Goal: Task Accomplishment & Management: Complete application form

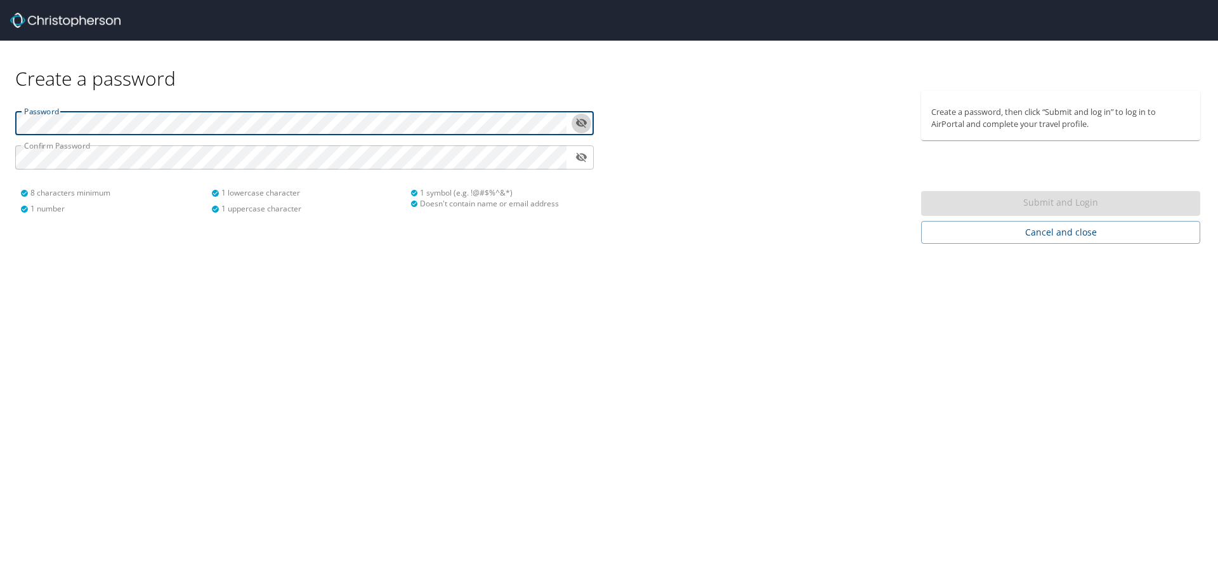
click at [584, 125] on icon "toggle password visibility" at bounding box center [581, 123] width 12 height 12
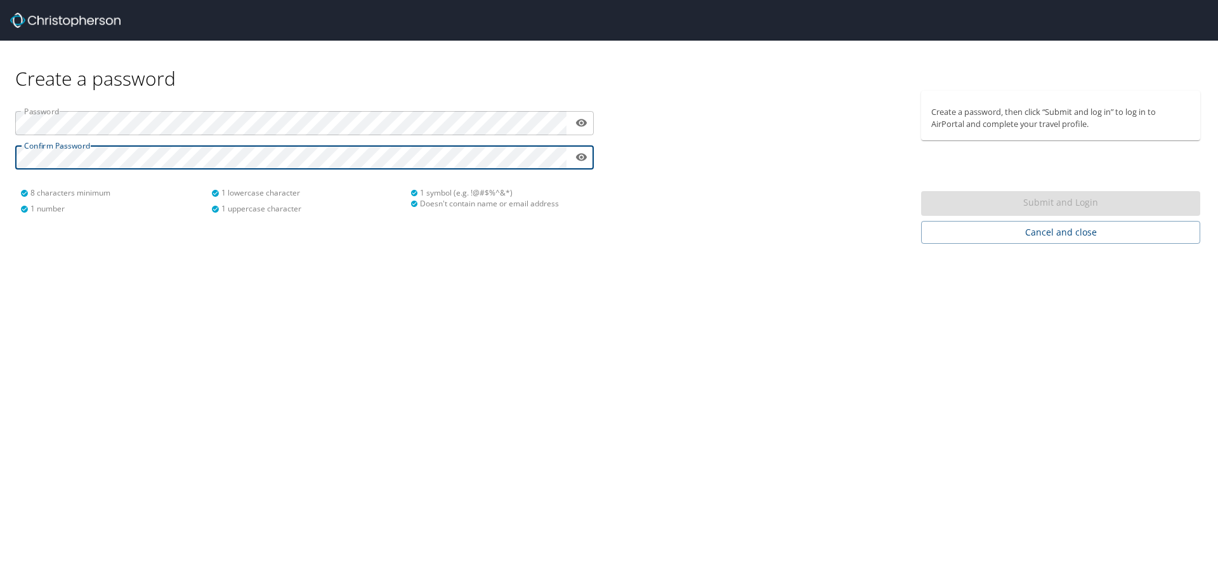
click at [637, 253] on div "Create a password Password ​ Confirm Password ​ 8 characters minimum 1 number 1…" at bounding box center [609, 293] width 1218 height 586
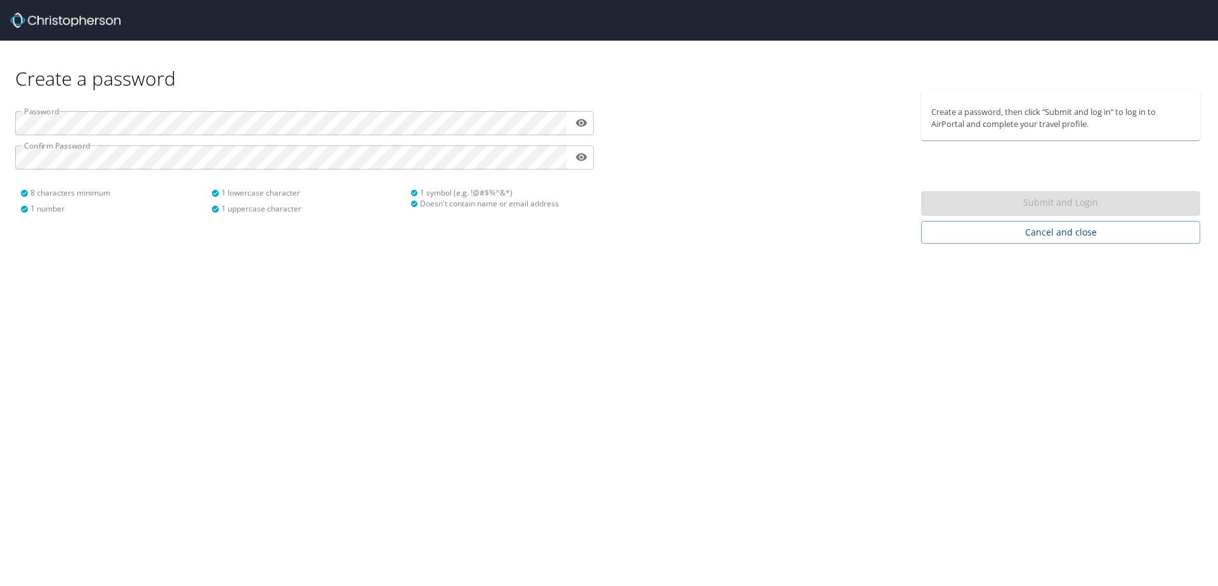
click at [653, 159] on div at bounding box center [761, 167] width 305 height 153
click at [966, 199] on div "Submit and Login" at bounding box center [1060, 203] width 279 height 25
click at [129, 275] on div "Create a password Password ​ Confirm Password ​ 8 characters minimum 1 number 1…" at bounding box center [609, 293] width 1218 height 586
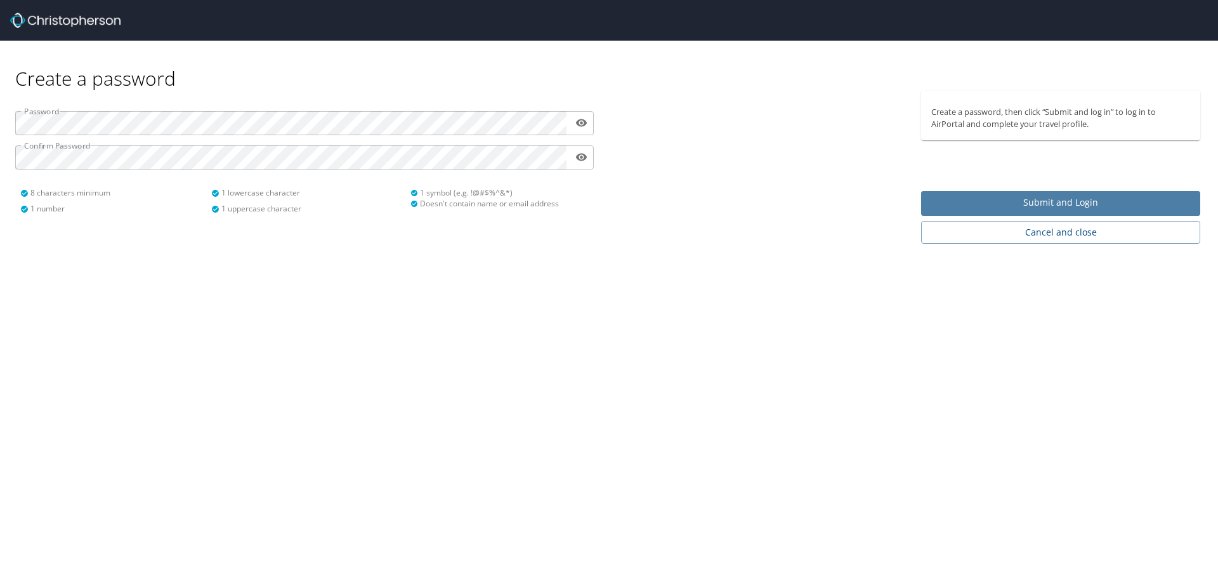
click at [1146, 198] on span "Submit and Login" at bounding box center [1060, 203] width 259 height 16
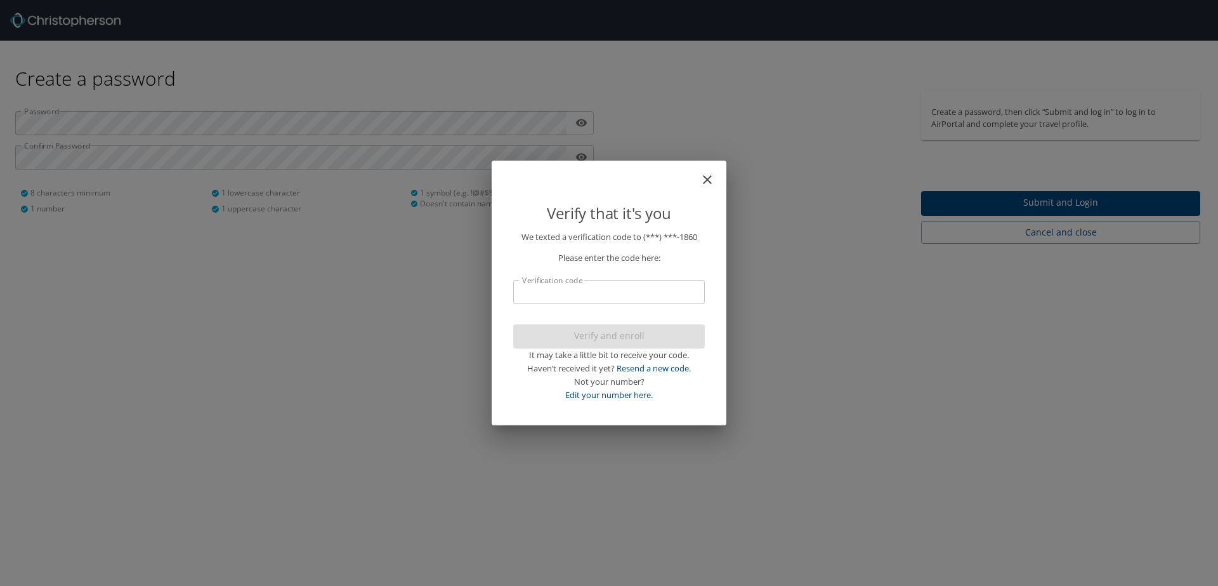
click at [624, 290] on input "Verification code" at bounding box center [609, 292] width 192 height 24
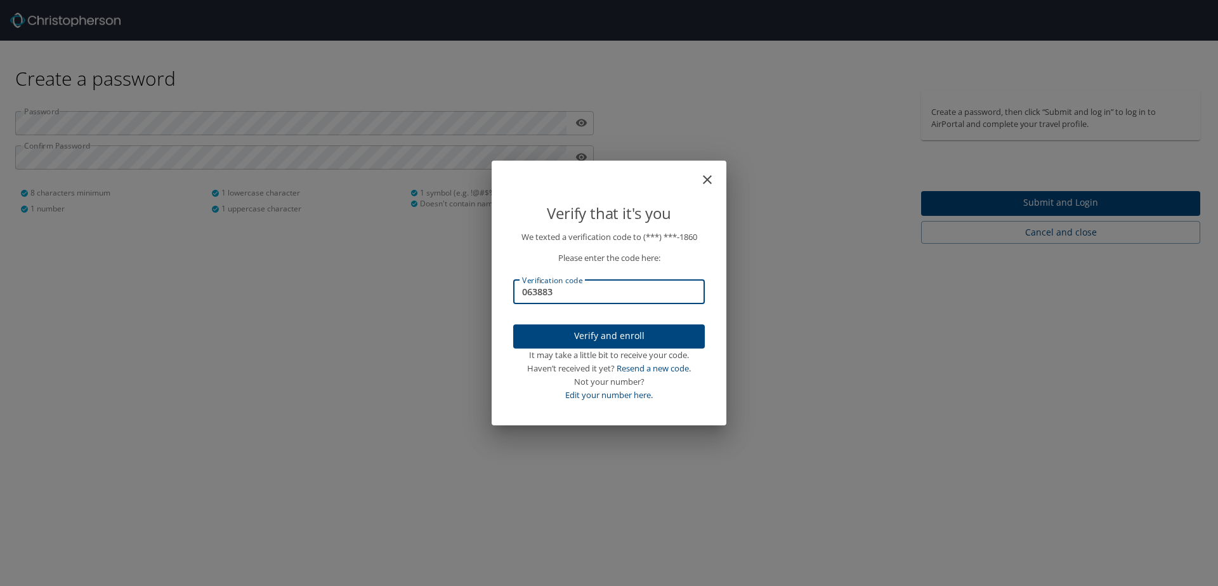
type input "063883"
click at [631, 339] on span "Verify and enroll" at bounding box center [608, 336] width 171 height 16
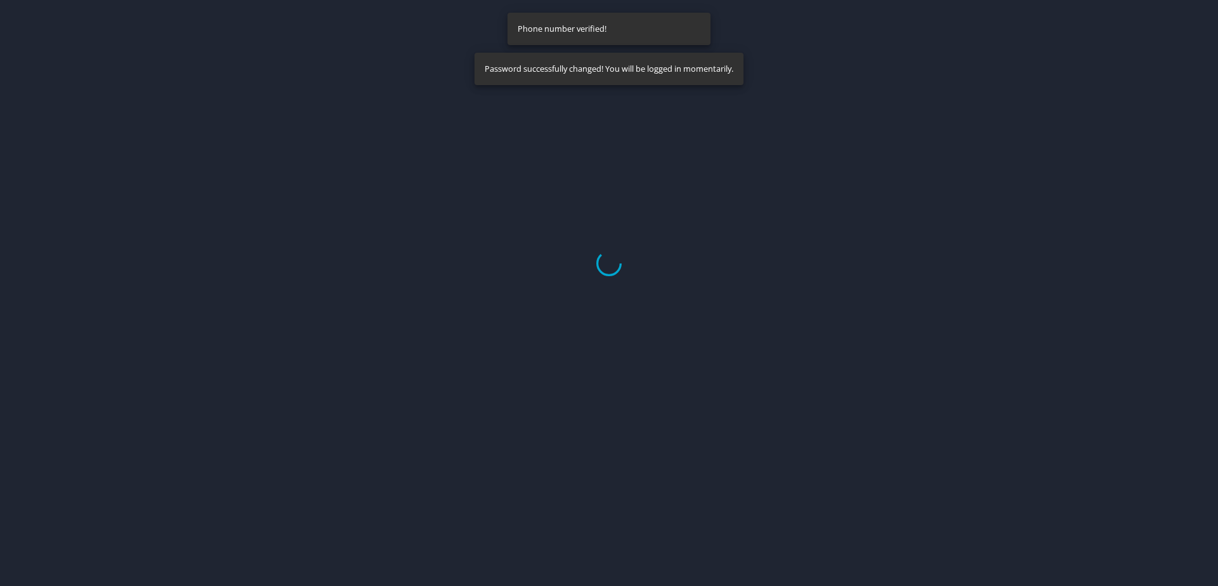
select select "US"
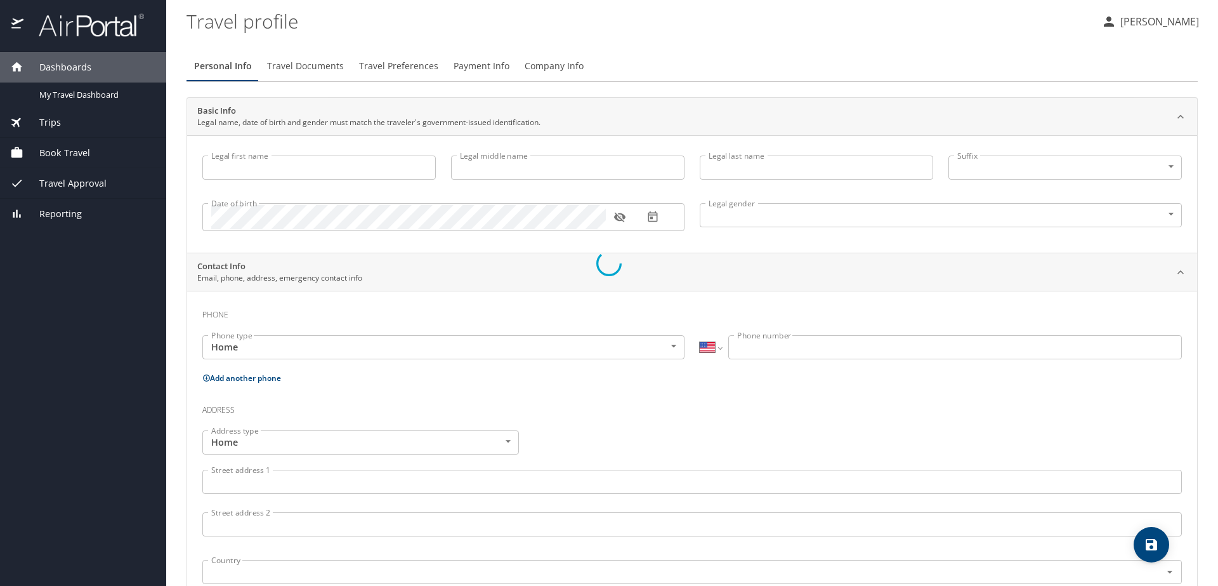
select select "US"
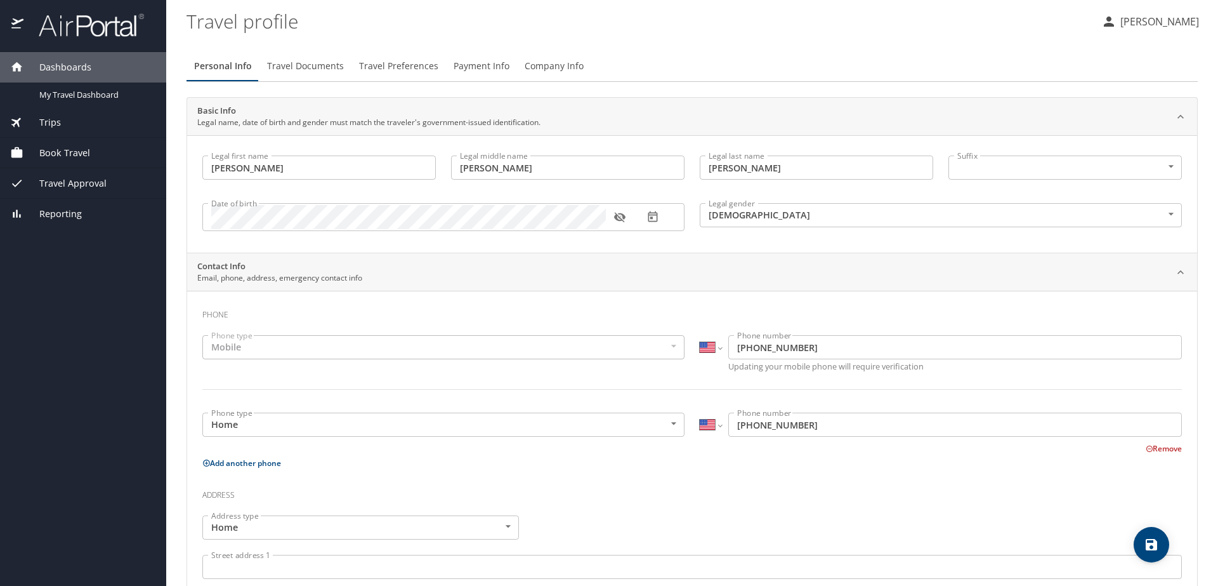
type input "[PERSON_NAME]"
type input "[DEMOGRAPHIC_DATA]"
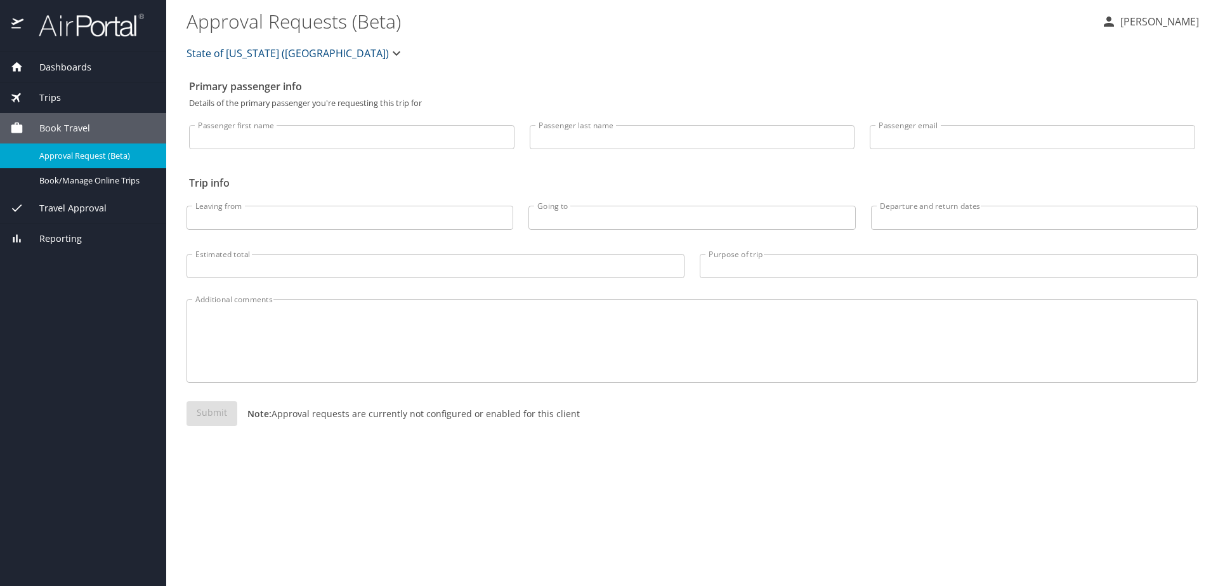
select select "US"
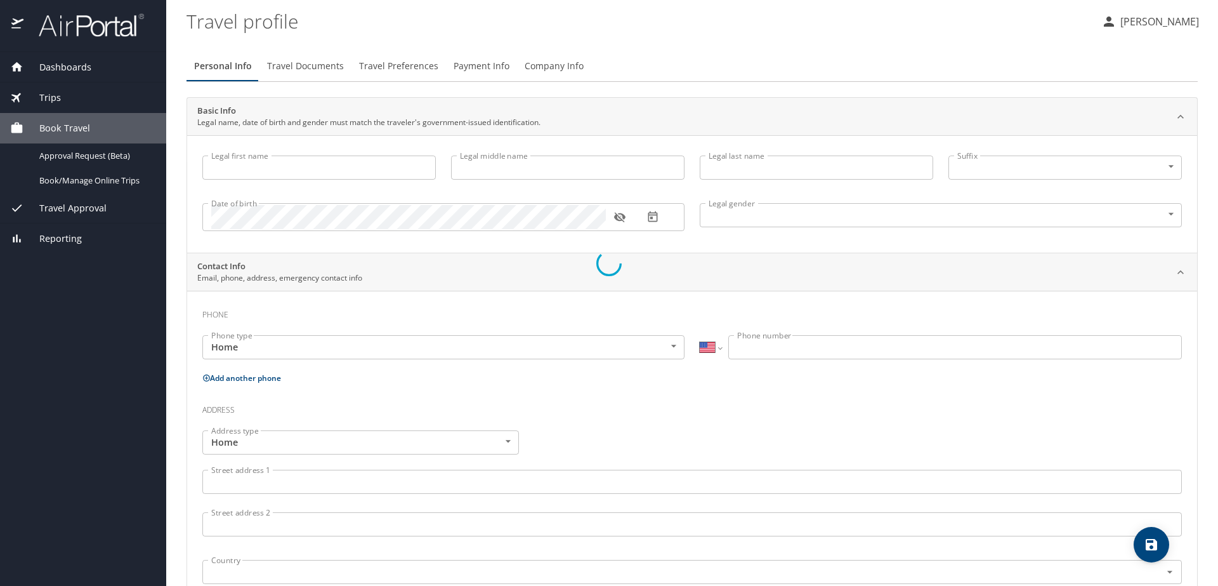
type input "[PERSON_NAME]"
type input "[DEMOGRAPHIC_DATA]"
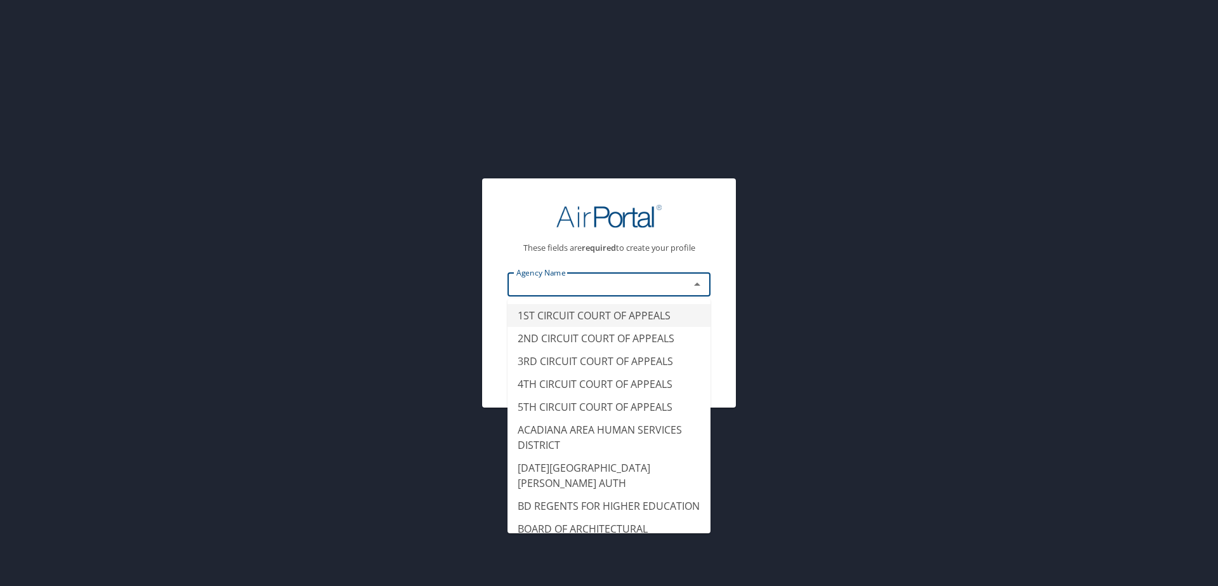
click at [582, 284] on input "text" at bounding box center [590, 284] width 158 height 16
click at [662, 235] on div at bounding box center [609, 215] width 203 height 55
type input "1ST CIRCUIT COURT OF APPEALS"
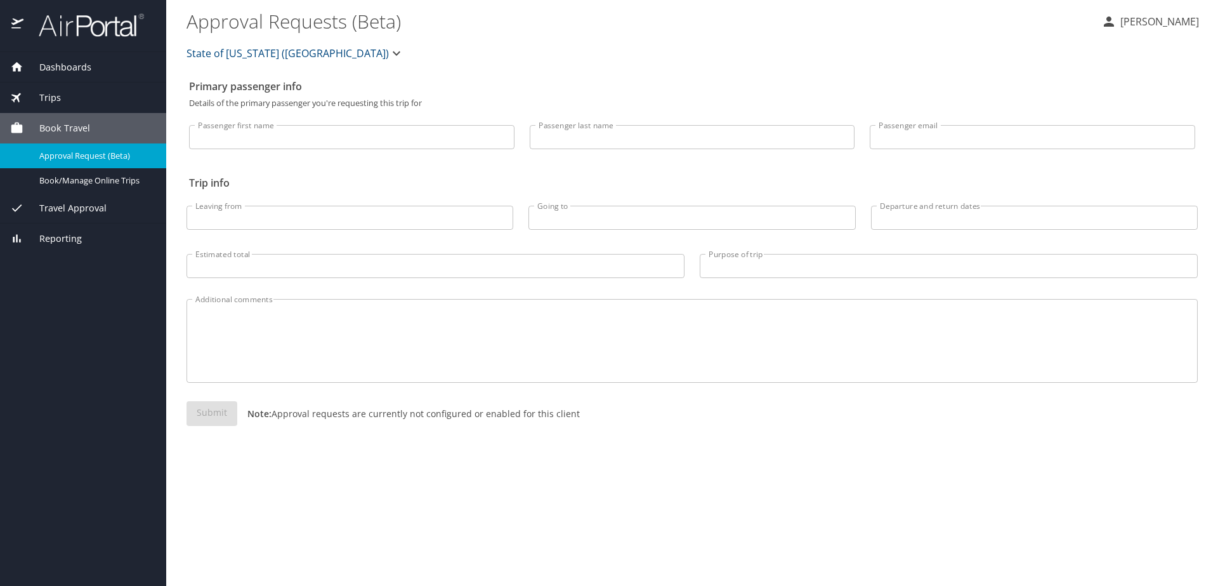
select select "US"
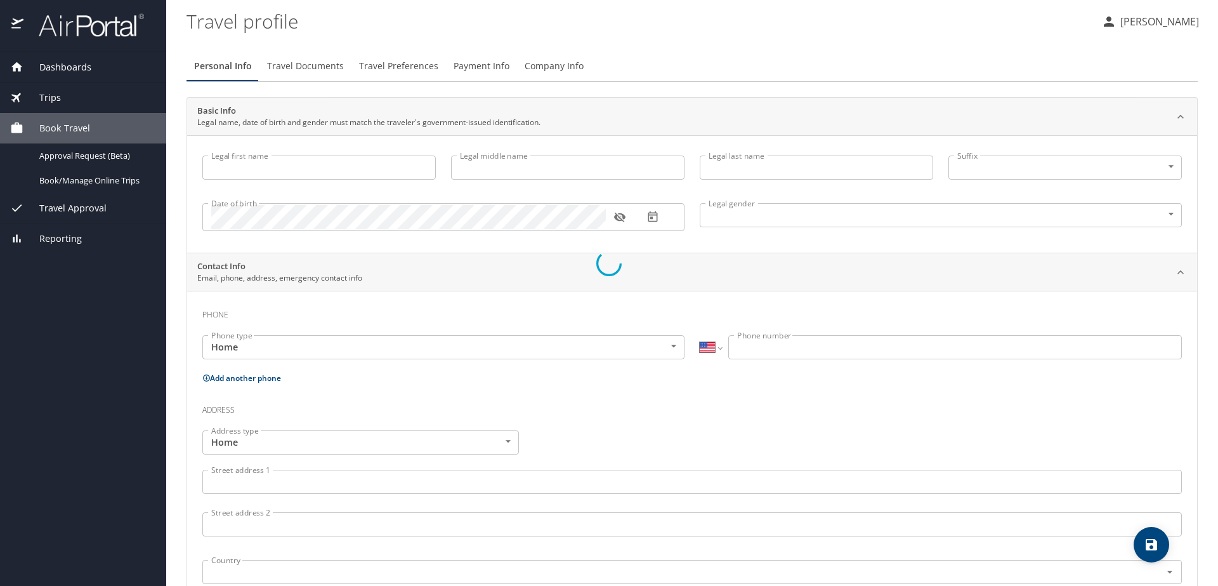
type input "[PERSON_NAME]"
type input "[DEMOGRAPHIC_DATA]"
select select "US"
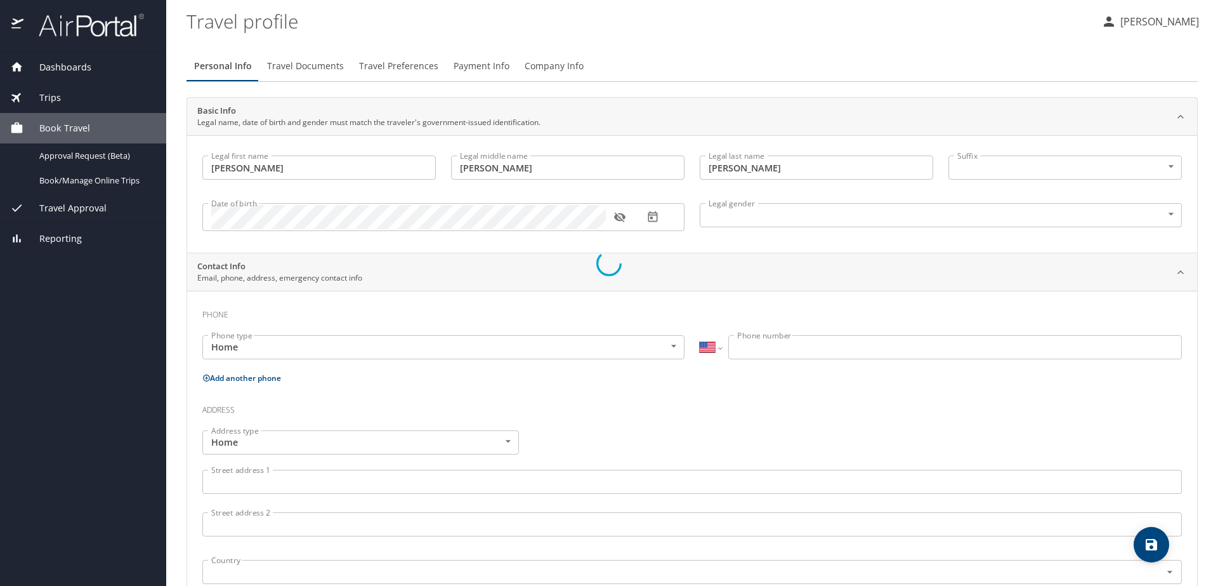
select select "US"
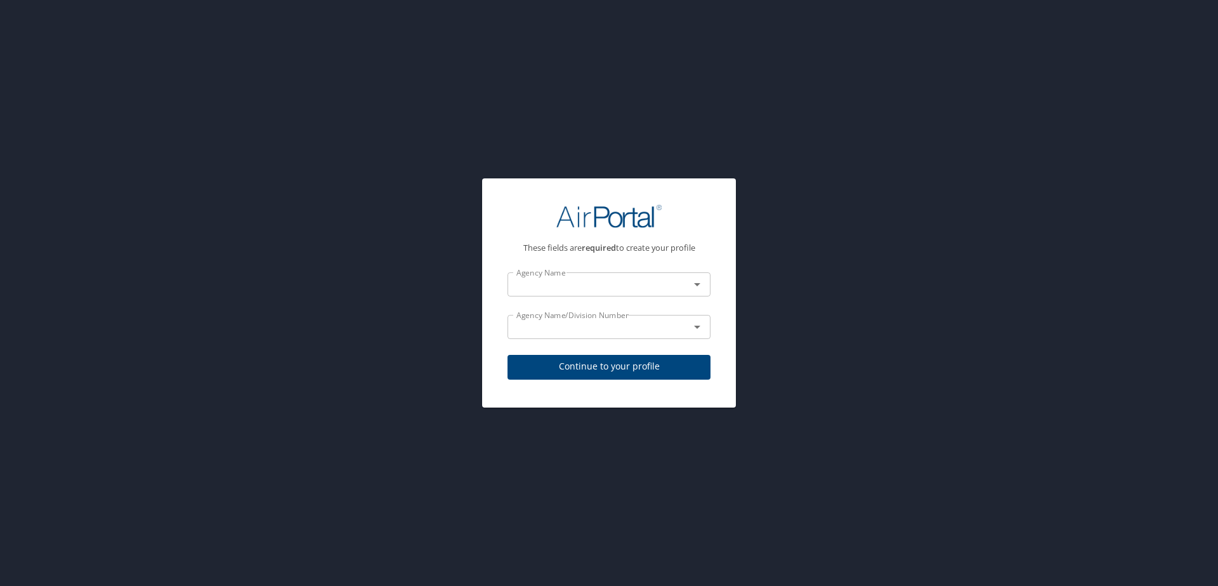
click at [225, 454] on div "These fields are required to create your profile Agency Name Agency Name Agency…" at bounding box center [609, 293] width 1218 height 586
